Goal: Communication & Community: Answer question/provide support

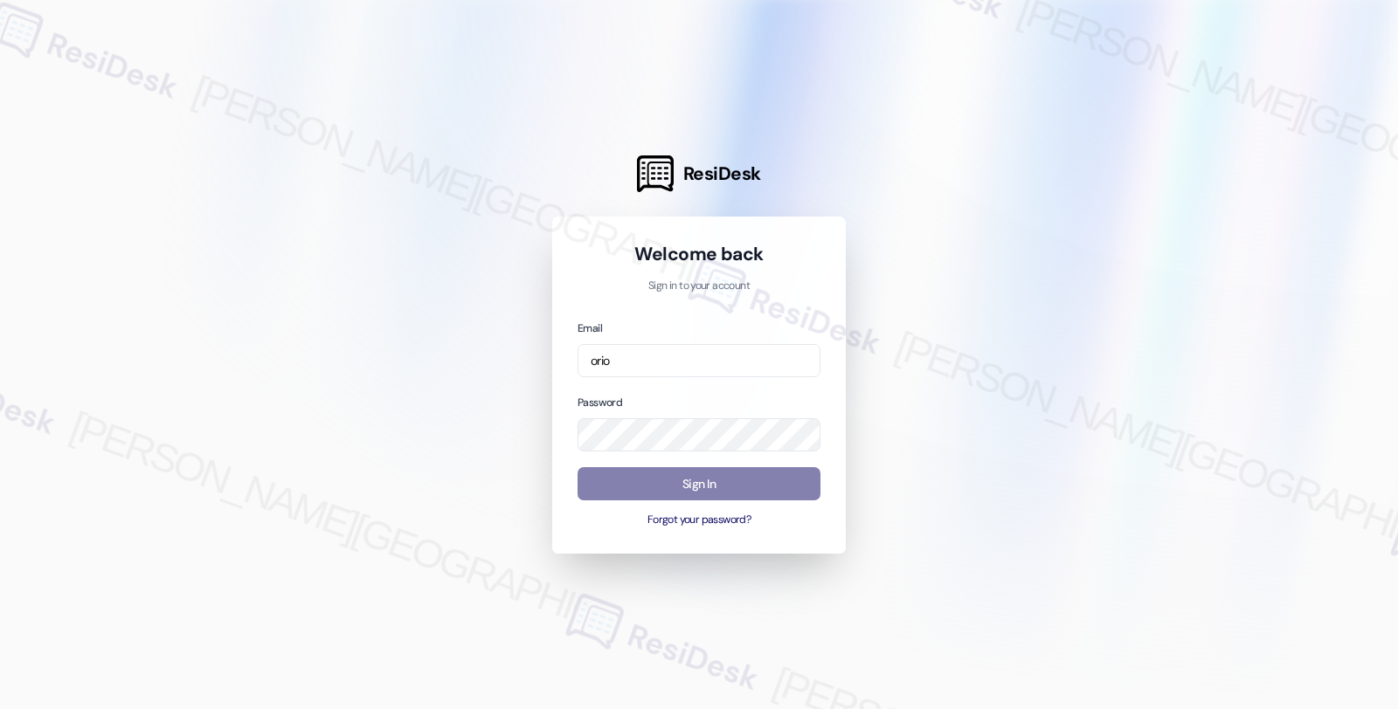
type input "orio"
click at [727, 365] on input "orio" at bounding box center [698, 361] width 243 height 34
click at [694, 371] on input "email" at bounding box center [698, 361] width 243 height 34
type input "automated-surveys-orion_housing-fides.ochoa@orion_housing.com"
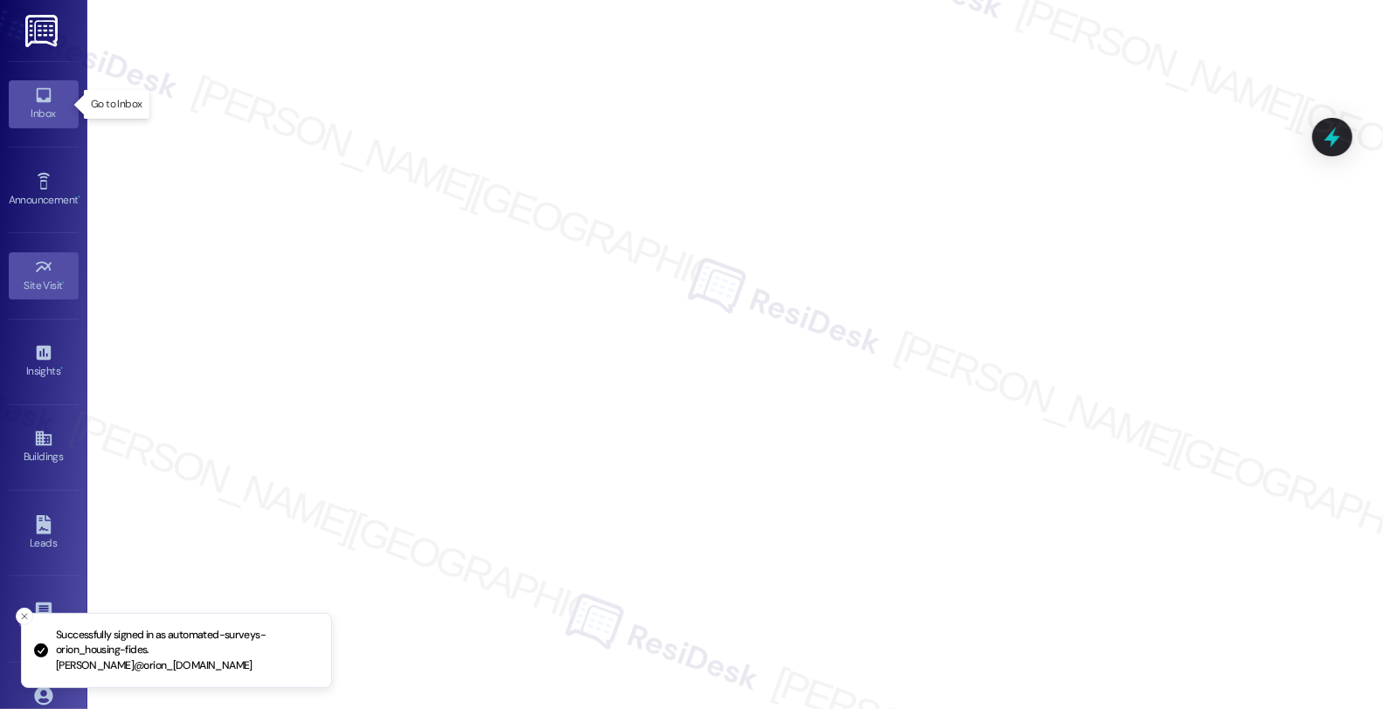
click at [29, 83] on link "Inbox" at bounding box center [44, 103] width 70 height 47
